Goal: Task Accomplishment & Management: Manage account settings

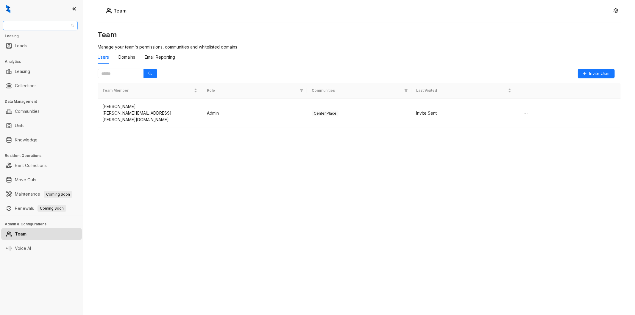
click at [58, 25] on span "Assett Management" at bounding box center [41, 25] width 68 height 9
type input "****"
click at [62, 40] on div "Magnolia Capital" at bounding box center [40, 37] width 65 height 7
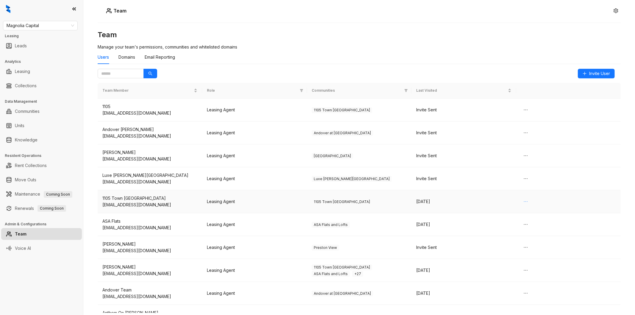
click at [523, 201] on icon "ellipsis" at bounding box center [525, 201] width 5 height 5
click at [525, 213] on span "Delete" at bounding box center [527, 213] width 13 height 7
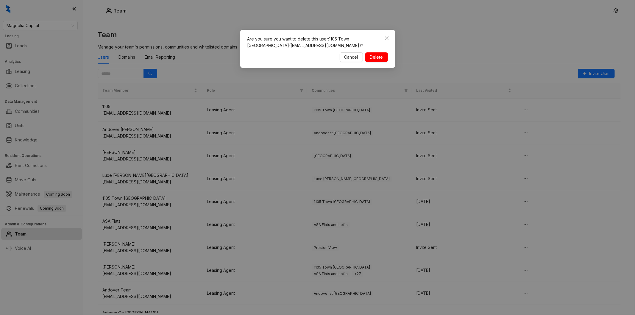
click at [374, 57] on span "Delete" at bounding box center [376, 57] width 13 height 7
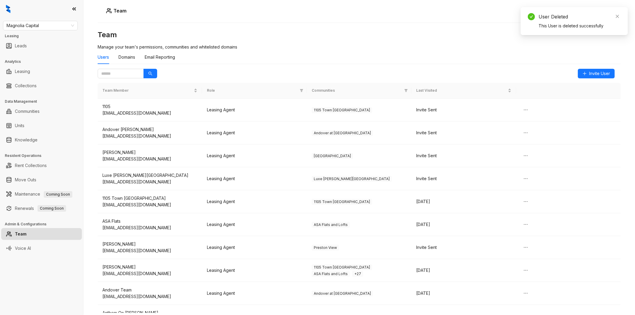
click at [313, 39] on h3 "Team" at bounding box center [359, 35] width 523 height 10
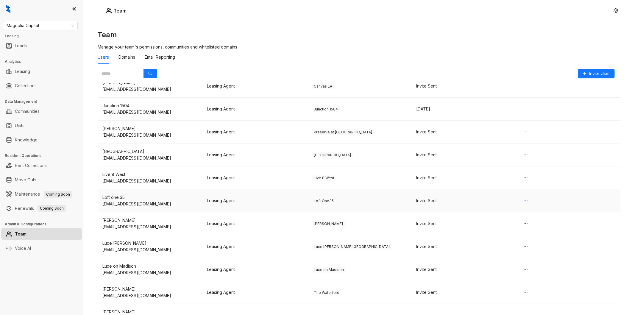
click at [523, 198] on icon "ellipsis" at bounding box center [525, 200] width 5 height 5
click at [524, 206] on span "Delete" at bounding box center [527, 206] width 13 height 7
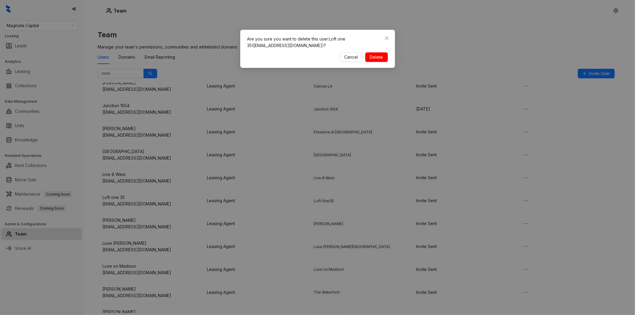
click at [381, 59] on span "Delete" at bounding box center [376, 57] width 13 height 7
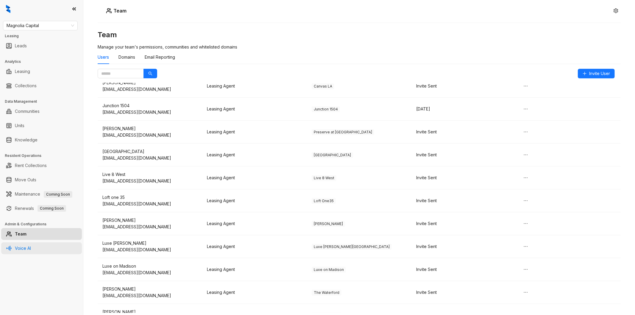
click at [31, 245] on link "Voice AI" at bounding box center [23, 248] width 16 height 12
click at [31, 246] on link "Voice AI" at bounding box center [23, 248] width 16 height 12
